Goal: Task Accomplishment & Management: Complete application form

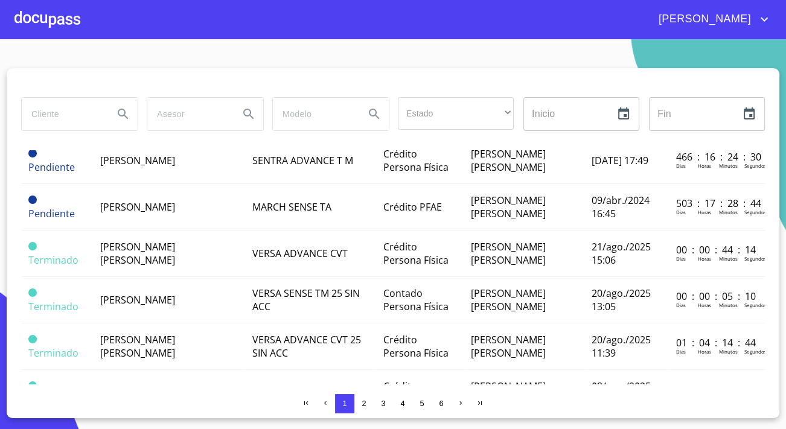
scroll to position [933, 0]
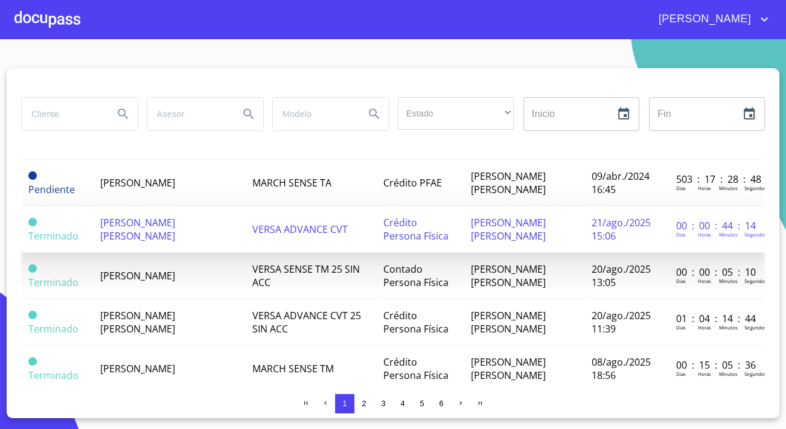
click at [129, 216] on span "[PERSON_NAME] [PERSON_NAME]" at bounding box center [137, 229] width 75 height 27
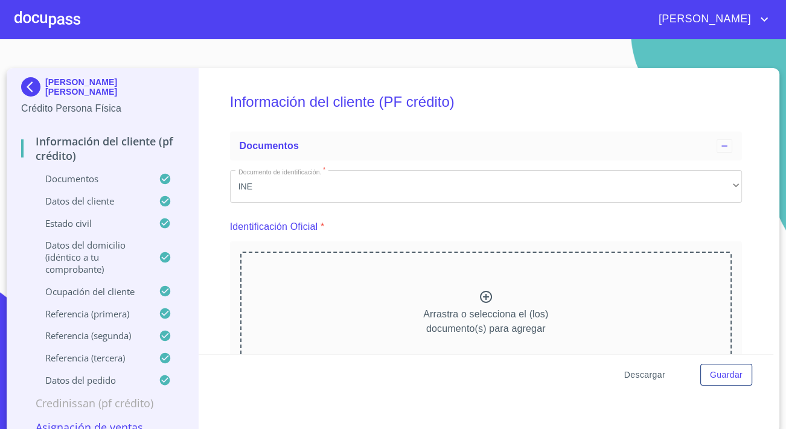
click at [638, 370] on span "Descargar" at bounding box center [645, 375] width 41 height 15
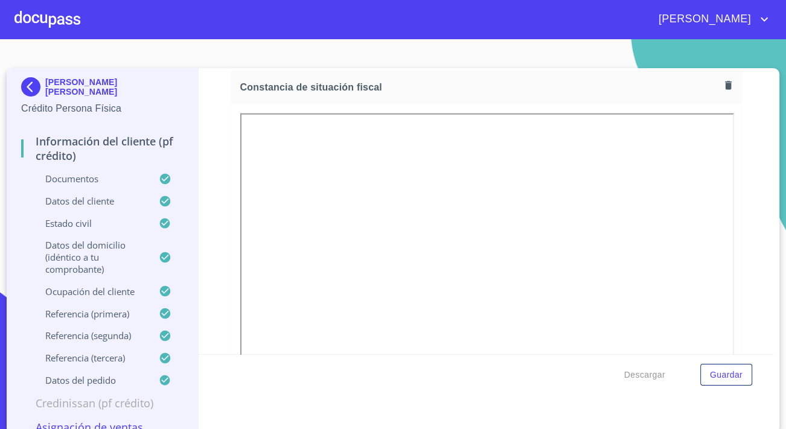
scroll to position [3239, 0]
